Goal: Task Accomplishment & Management: Use online tool/utility

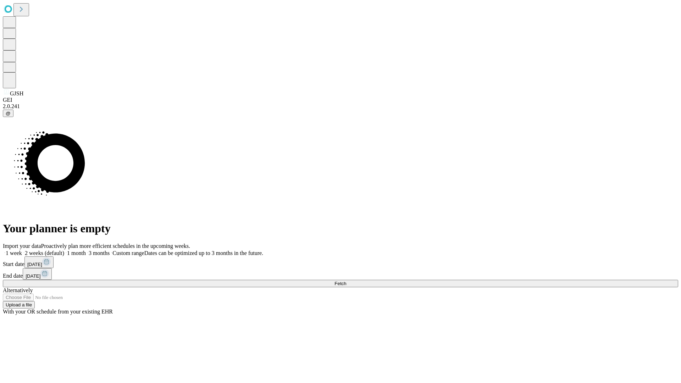
click at [346, 281] on span "Fetch" at bounding box center [340, 283] width 12 height 5
